Goal: Task Accomplishment & Management: Manage account settings

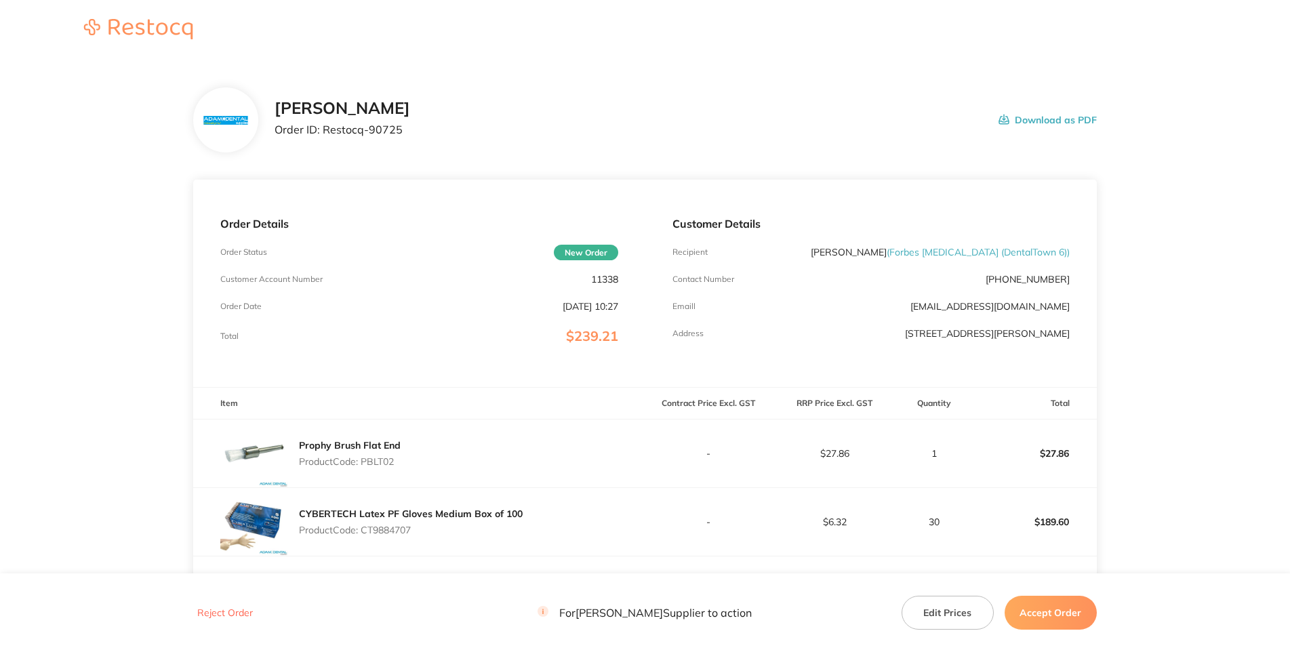
click at [603, 285] on p "11338" at bounding box center [604, 279] width 27 height 11
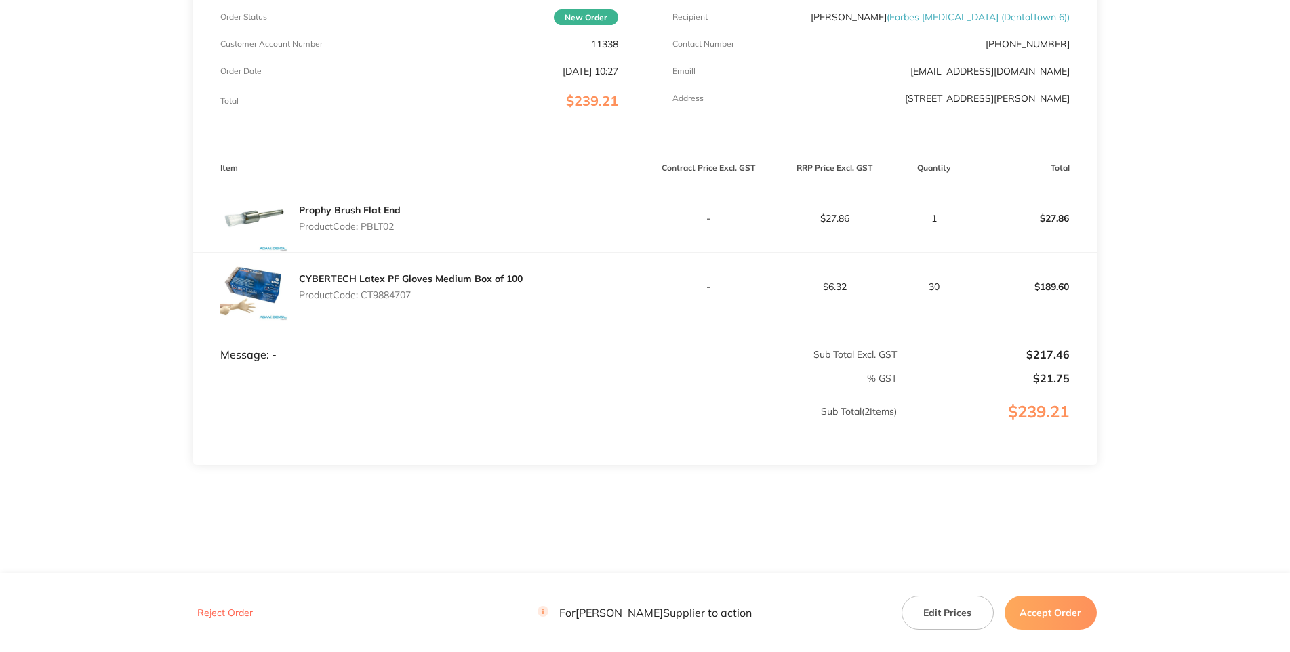
click at [384, 221] on p "Product Code: PBLT02" at bounding box center [350, 226] width 102 height 11
click at [378, 221] on p "Product Code: PBLT02" at bounding box center [350, 226] width 102 height 11
click at [394, 289] on p "Product Code: CT9884707" at bounding box center [411, 294] width 224 height 11
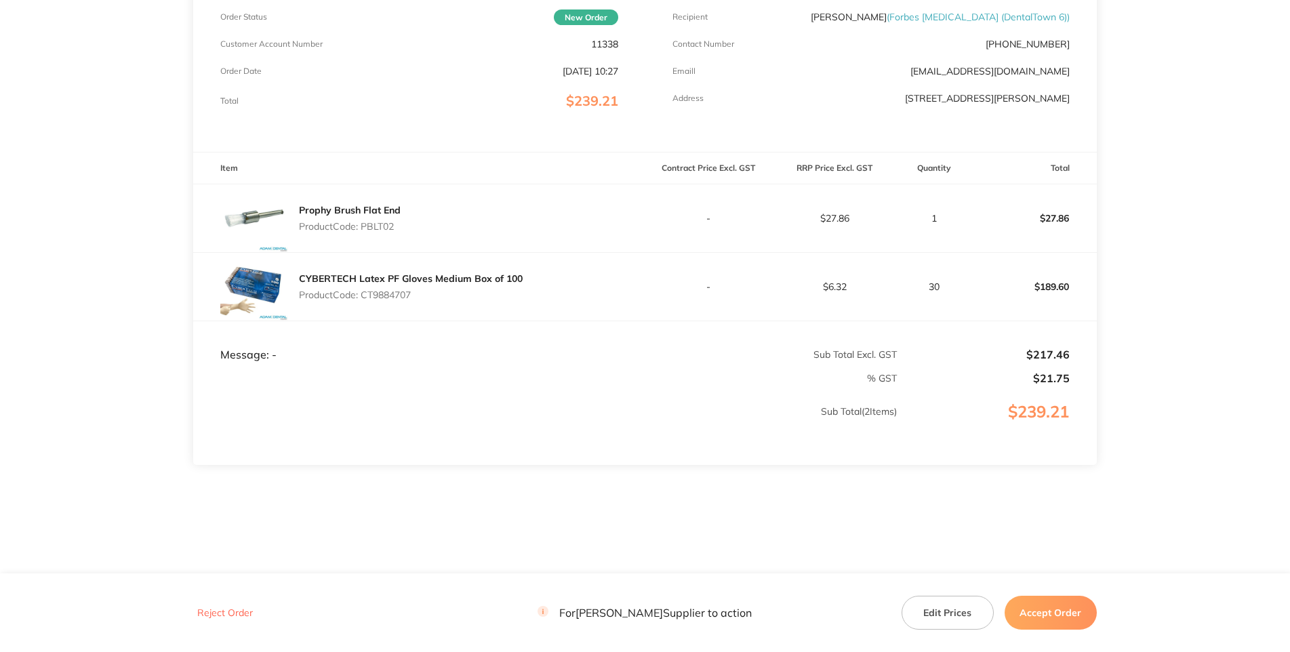
click at [1252, 331] on main "[PERSON_NAME] Order ID: Restocq- 90725 Download as PDF Order Details Order Stat…" at bounding box center [645, 199] width 1290 height 748
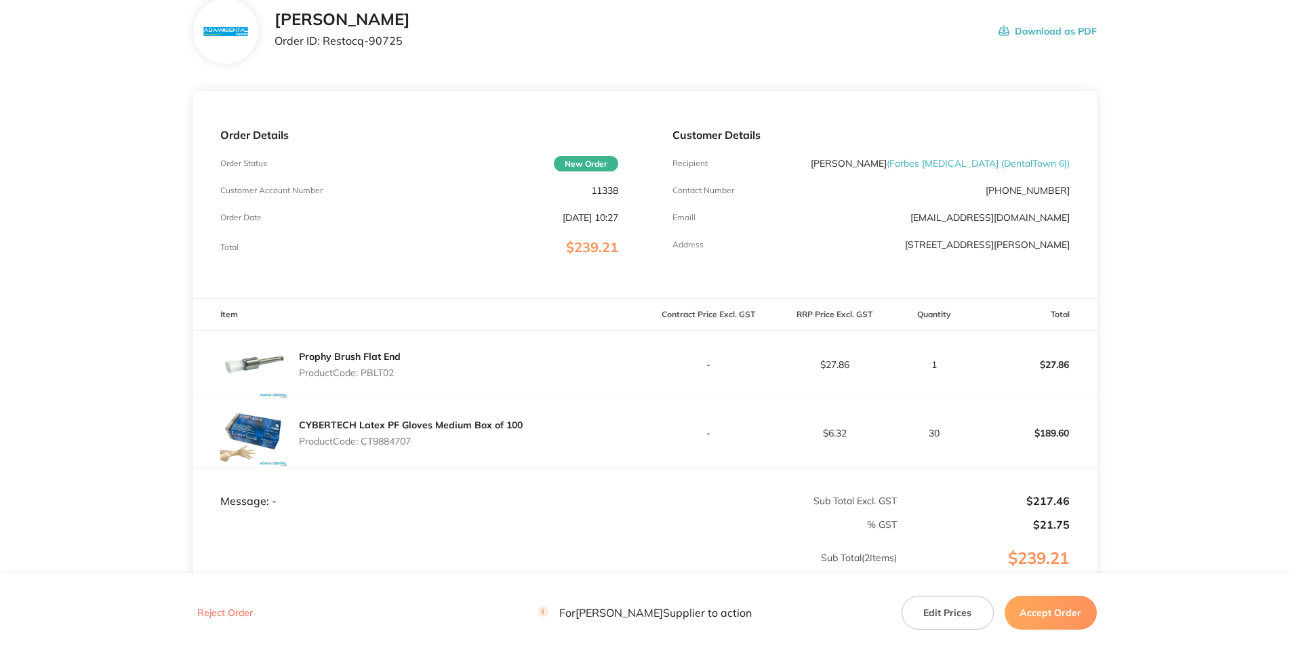
scroll to position [0, 0]
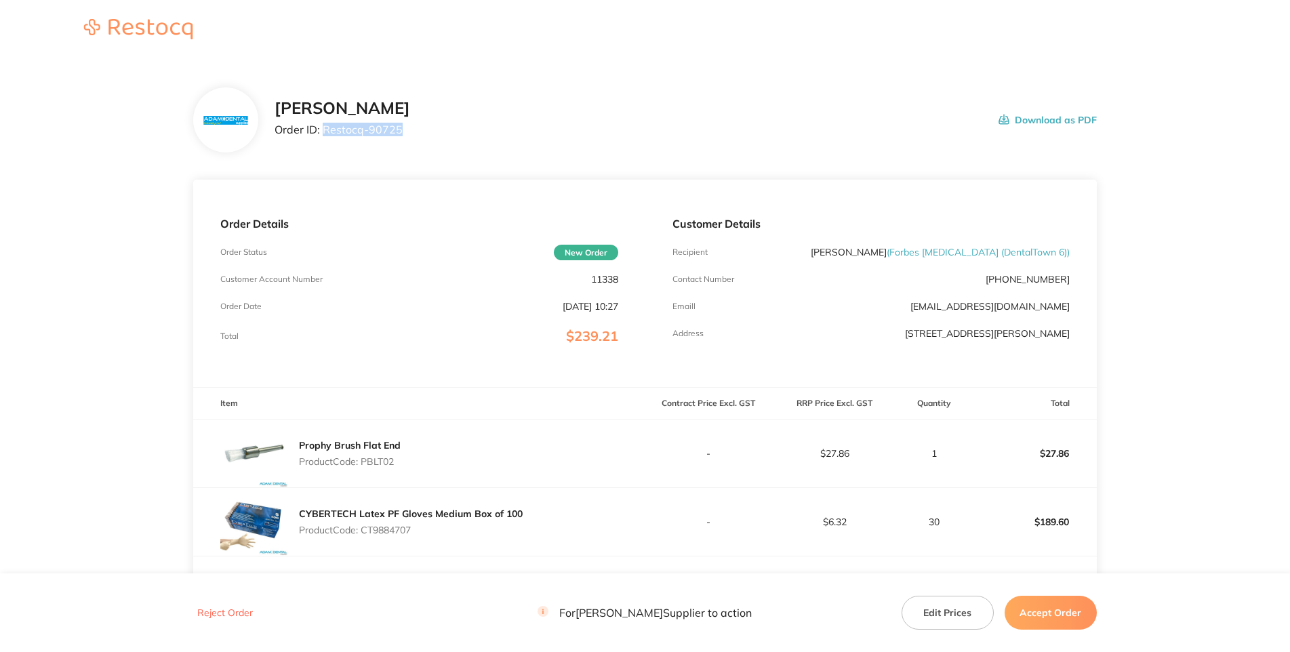
drag, startPoint x: 334, startPoint y: 186, endPoint x: 270, endPoint y: 188, distance: 64.4
click at [274, 136] on p "Order ID: Restocq- 90725" at bounding box center [342, 129] width 136 height 12
click at [1206, 313] on main "[PERSON_NAME] Order ID: Restocq- 90725 Download as PDF Order Details Order Stat…" at bounding box center [645, 434] width 1290 height 748
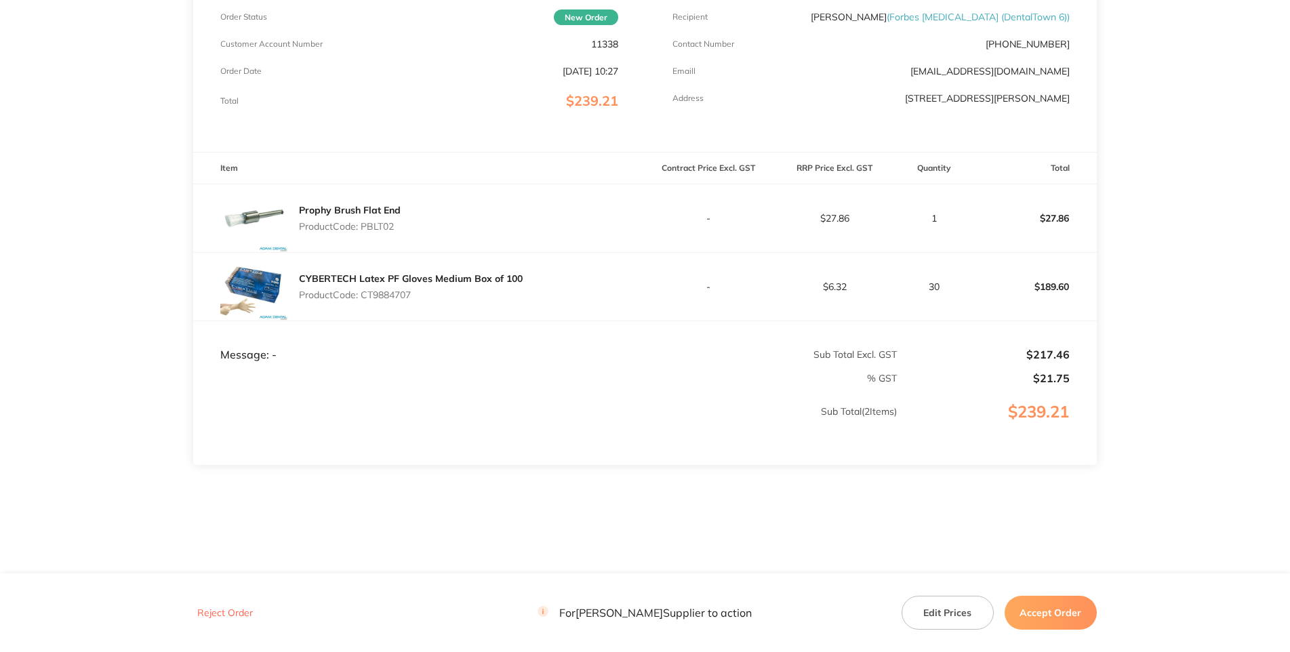
click at [1048, 613] on button "Accept Order" at bounding box center [1050, 613] width 92 height 34
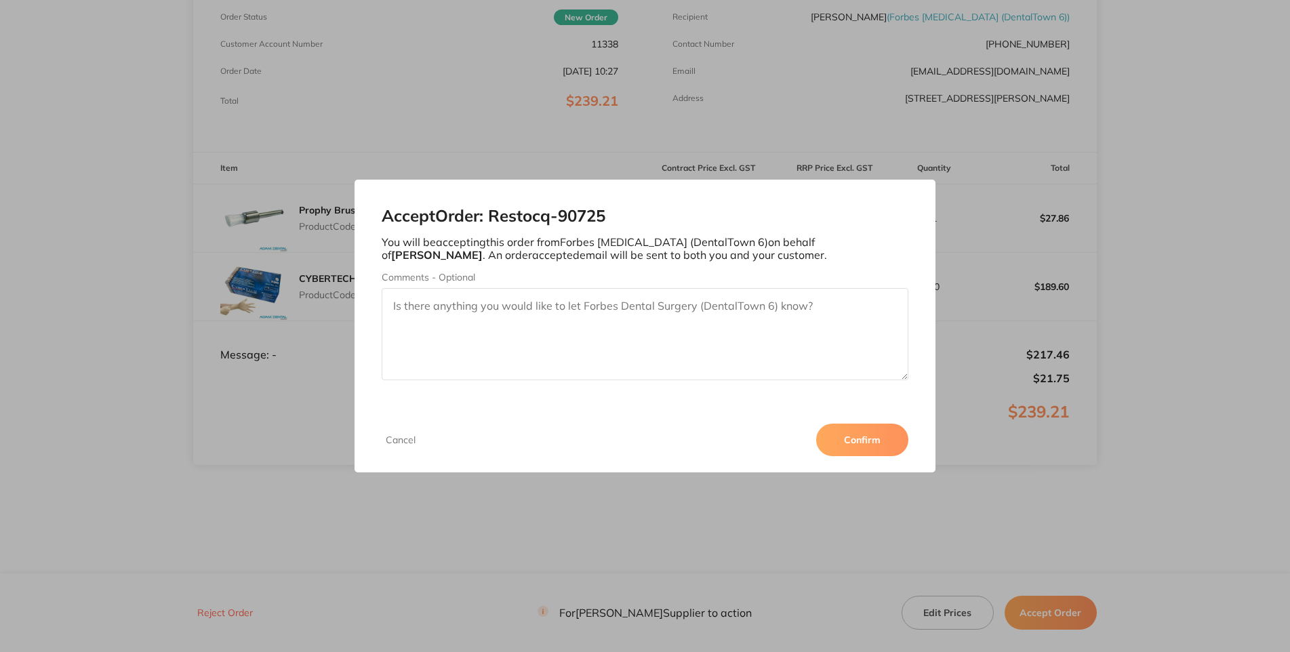
click at [908, 456] on button "Confirm" at bounding box center [862, 440] width 92 height 33
